Goal: Task Accomplishment & Management: Manage account settings

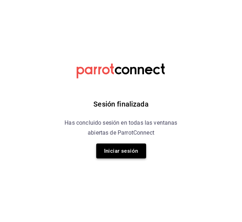
click at [116, 156] on button "Iniciar sesión" at bounding box center [121, 151] width 50 height 15
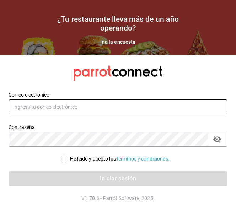
type input "[EMAIL_ADDRESS][DOMAIN_NAME]"
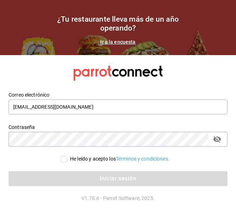
click at [61, 161] on input "He leído y acepto los Términos y condiciones." at bounding box center [64, 159] width 6 height 6
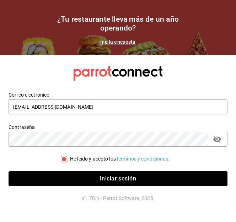
click at [61, 161] on input "He leído y acepto los Términos y condiciones." at bounding box center [64, 159] width 6 height 6
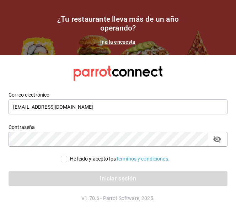
click at [61, 158] on input "He leído y acepto los Términos y condiciones." at bounding box center [64, 159] width 6 height 6
checkbox input "true"
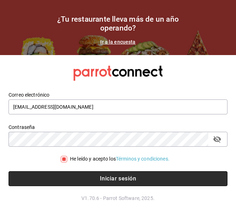
click at [73, 183] on button "Iniciar sesión" at bounding box center [118, 178] width 219 height 15
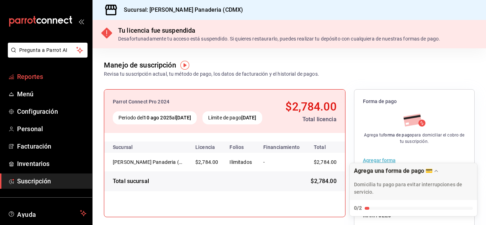
click at [49, 74] on span "Reportes" at bounding box center [51, 77] width 69 height 10
